Goal: Task Accomplishment & Management: Complete application form

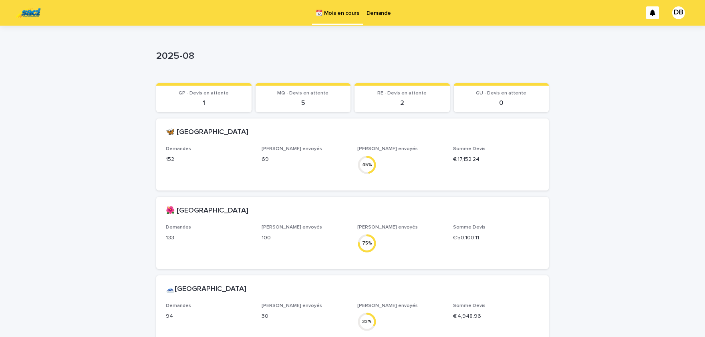
click at [378, 17] on link "Demande" at bounding box center [379, 12] width 32 height 25
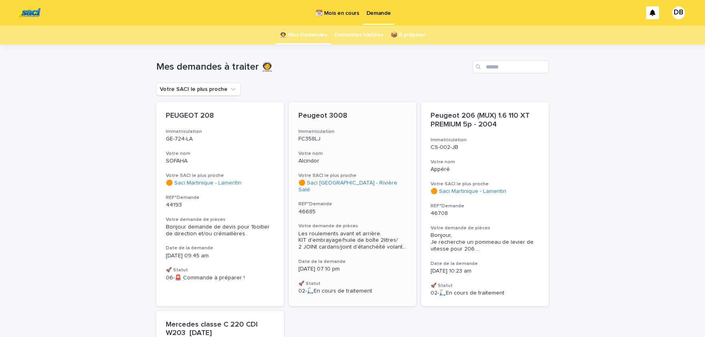
click at [378, 223] on h3 "Votre demande de pièces" at bounding box center [352, 226] width 108 height 6
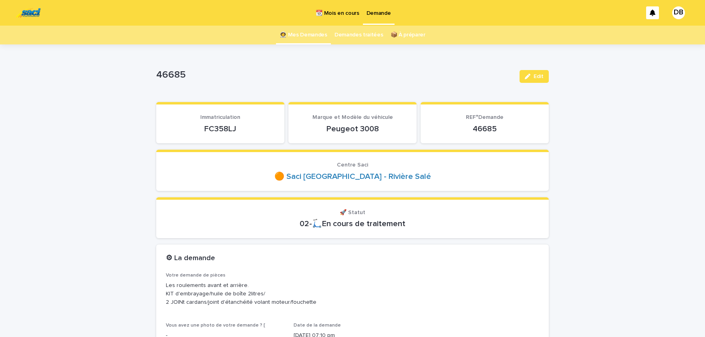
click at [224, 129] on p "FC358LJ" at bounding box center [220, 129] width 109 height 10
copy p "FC358LJ"
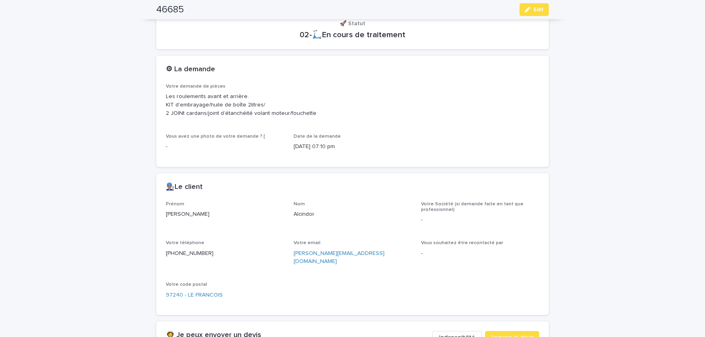
scroll to position [198, 0]
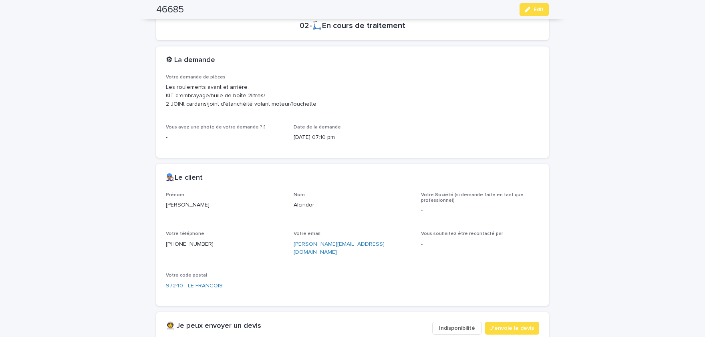
click at [175, 203] on p "Samantha" at bounding box center [225, 205] width 118 height 8
copy p "Samantha"
drag, startPoint x: 299, startPoint y: 201, endPoint x: 304, endPoint y: 202, distance: 4.8
click at [303, 202] on p "Alcindor" at bounding box center [352, 205] width 118 height 8
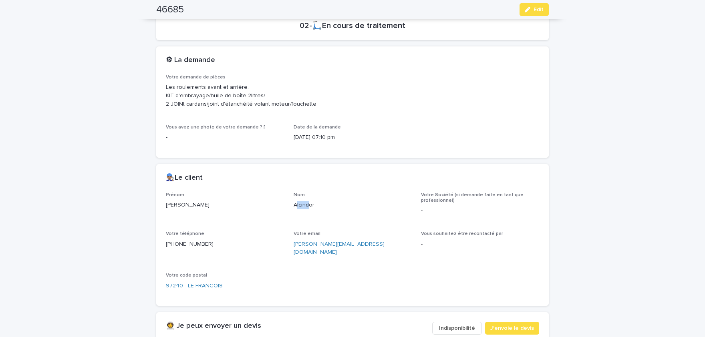
drag, startPoint x: 298, startPoint y: 205, endPoint x: 310, endPoint y: 205, distance: 12.0
click at [310, 205] on p "Alcindor" at bounding box center [352, 205] width 118 height 8
click at [300, 205] on p "Alcindor" at bounding box center [352, 205] width 118 height 8
copy p "Alcindor"
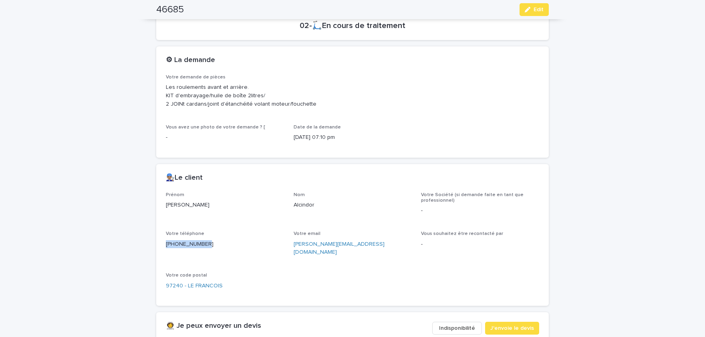
drag, startPoint x: 202, startPoint y: 244, endPoint x: 163, endPoint y: 244, distance: 38.8
click at [166, 244] on div "0696.36.09.78" at bounding box center [225, 244] width 118 height 10
drag, startPoint x: 171, startPoint y: 244, endPoint x: 187, endPoint y: 244, distance: 16.8
copy p "0696.36.09.78"
click at [536, 11] on span "Edit" at bounding box center [538, 10] width 10 height 6
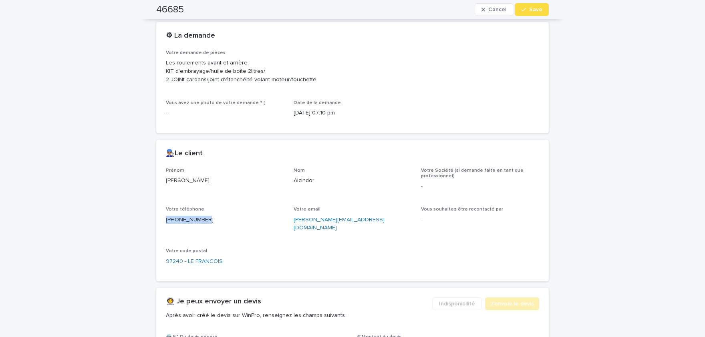
scroll to position [355, 0]
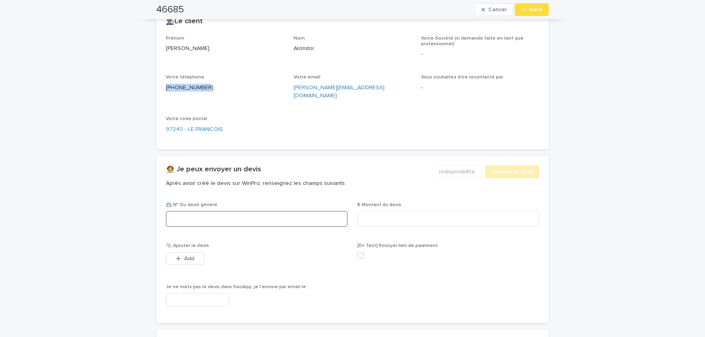
click at [263, 212] on input at bounding box center [257, 219] width 182 height 16
paste input "********"
type input "********"
click at [403, 211] on input at bounding box center [448, 219] width 182 height 16
paste input "******"
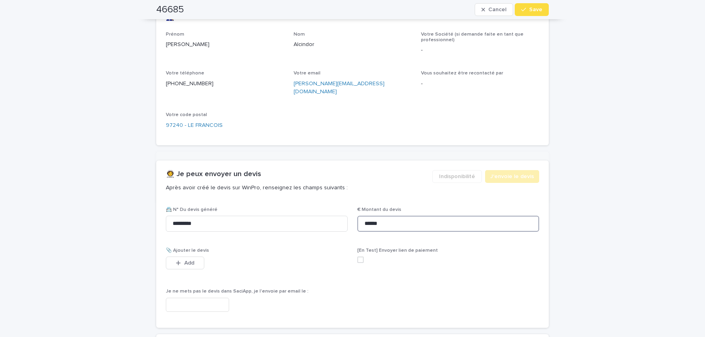
scroll to position [360, 0]
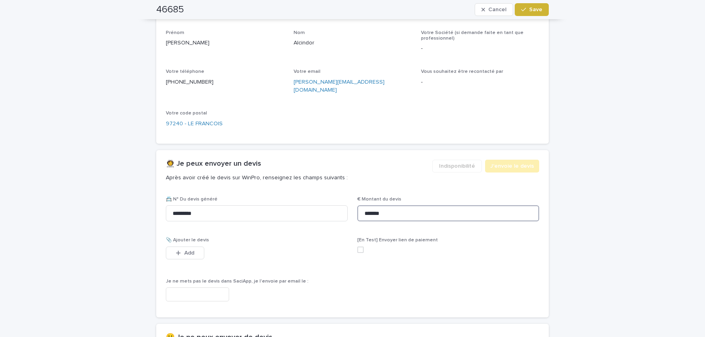
type input "*******"
click at [532, 12] on span "Save" at bounding box center [535, 10] width 13 height 6
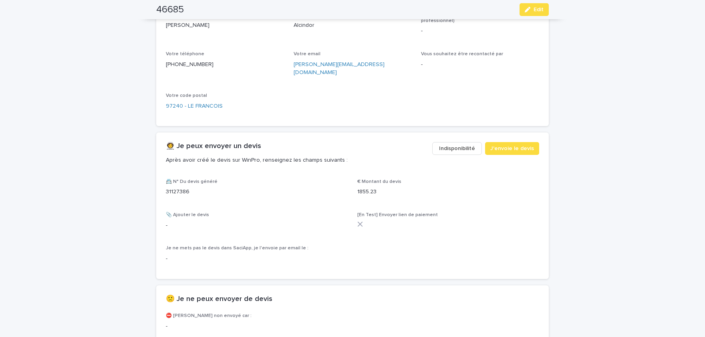
scroll to position [393, 0]
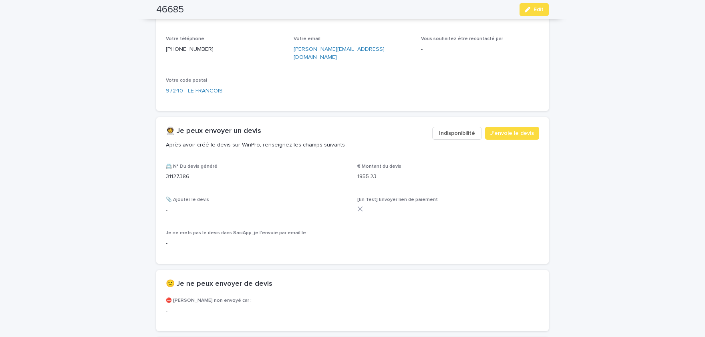
click at [544, 8] on button "Edit" at bounding box center [533, 9] width 29 height 13
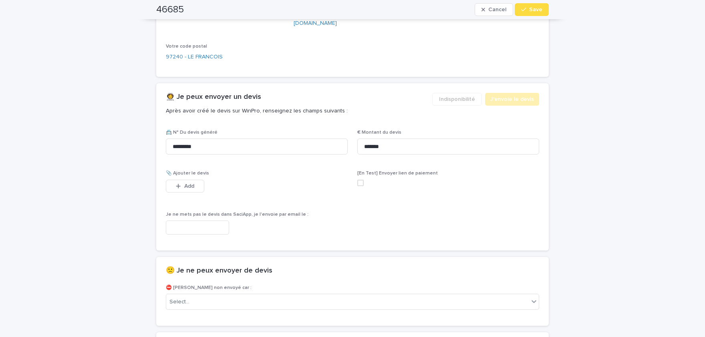
scroll to position [459, 0]
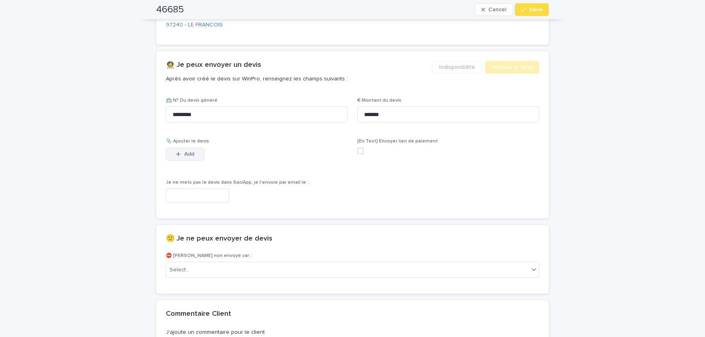
click at [191, 151] on span "Add" at bounding box center [189, 154] width 10 height 6
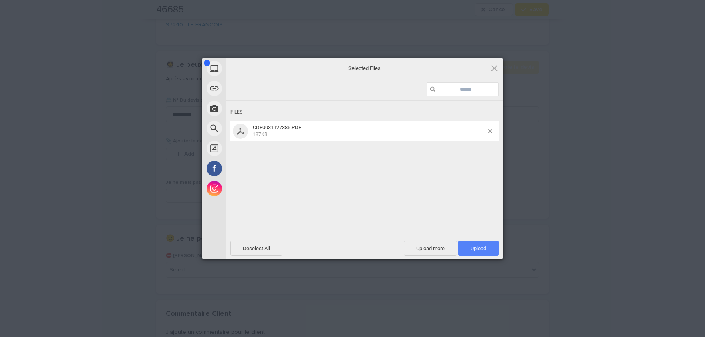
click at [489, 245] on span "Upload 1" at bounding box center [478, 248] width 40 height 15
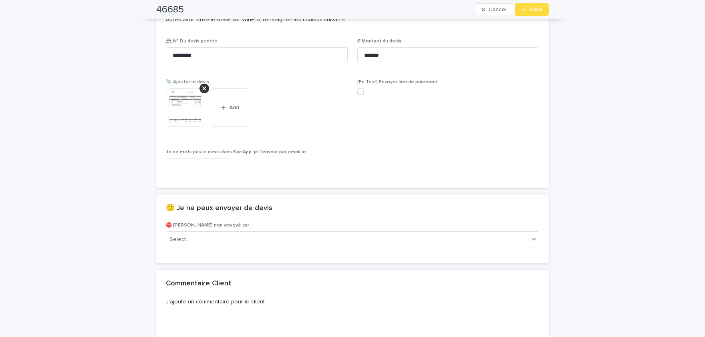
scroll to position [491, 0]
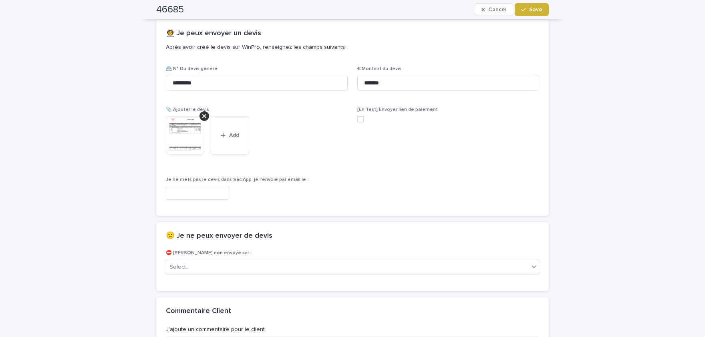
click at [536, 8] on span "Save" at bounding box center [535, 10] width 13 height 6
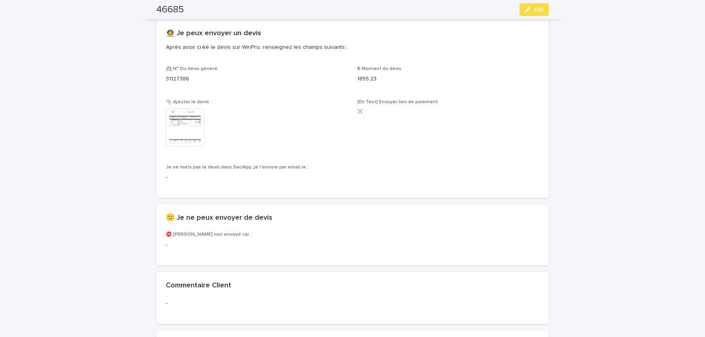
scroll to position [468, 0]
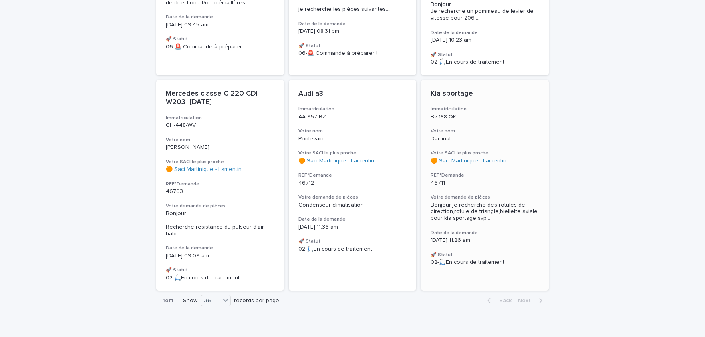
scroll to position [238, 0]
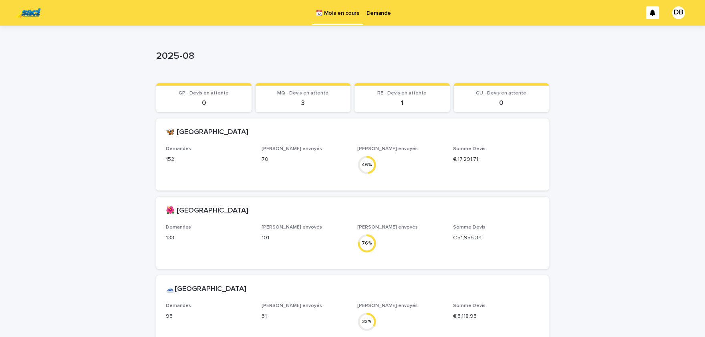
click at [373, 12] on p "Demande" at bounding box center [378, 8] width 24 height 17
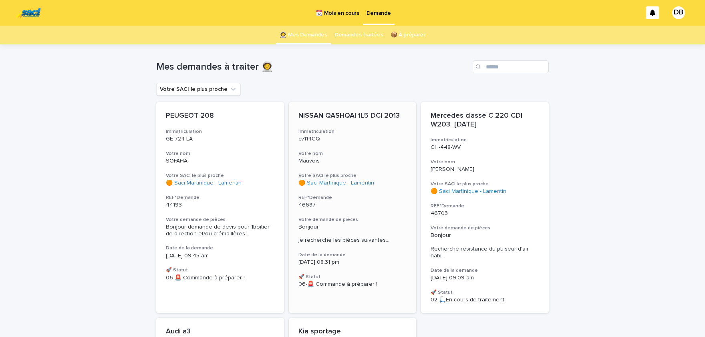
click at [368, 219] on h3 "Votre demande de pièces" at bounding box center [352, 220] width 108 height 6
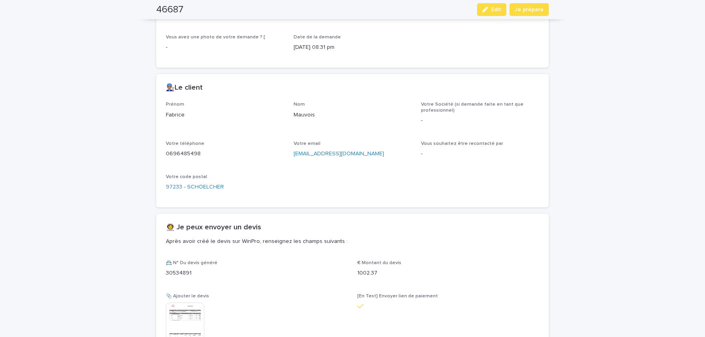
scroll to position [528, 0]
